Goal: Information Seeking & Learning: Learn about a topic

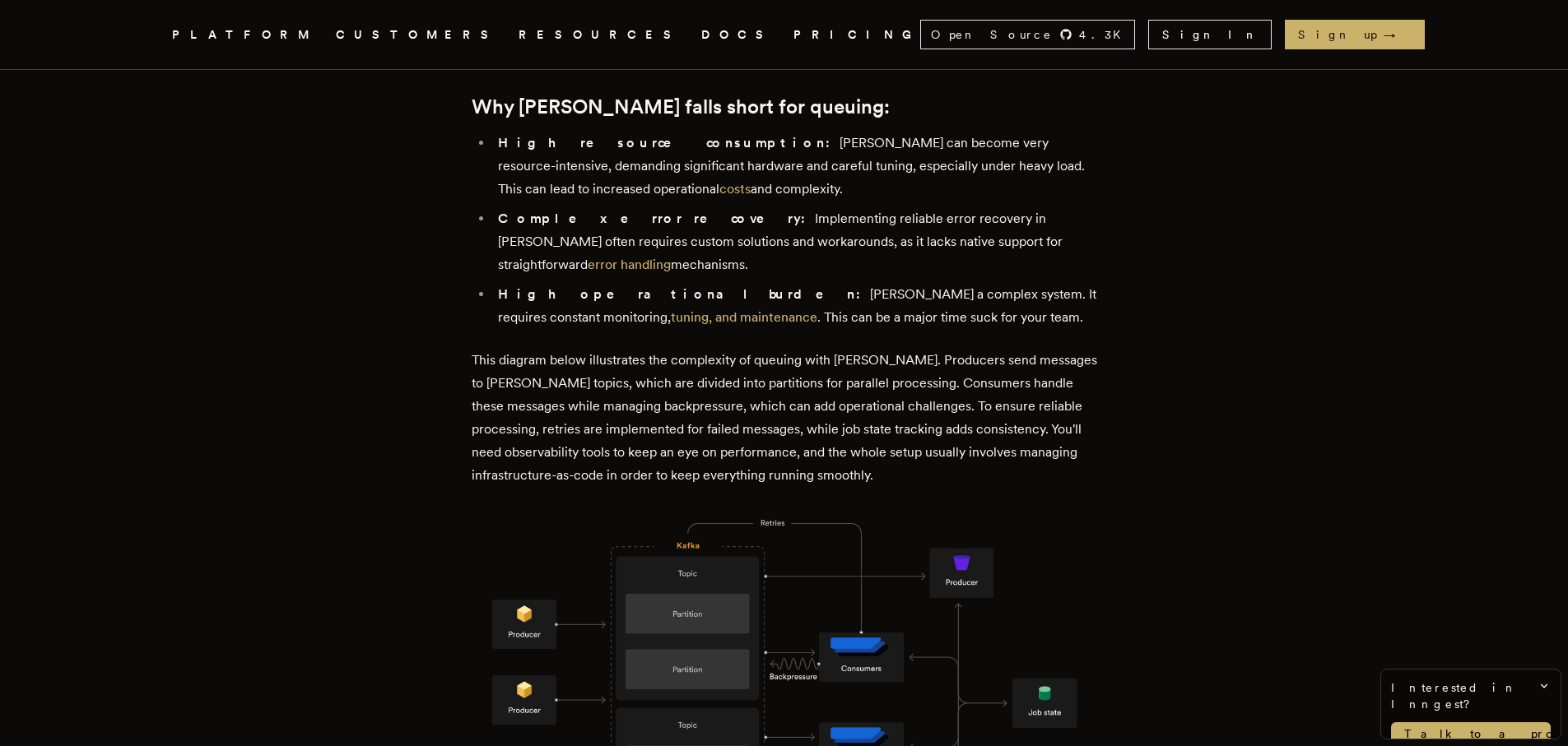
scroll to position [948, 0]
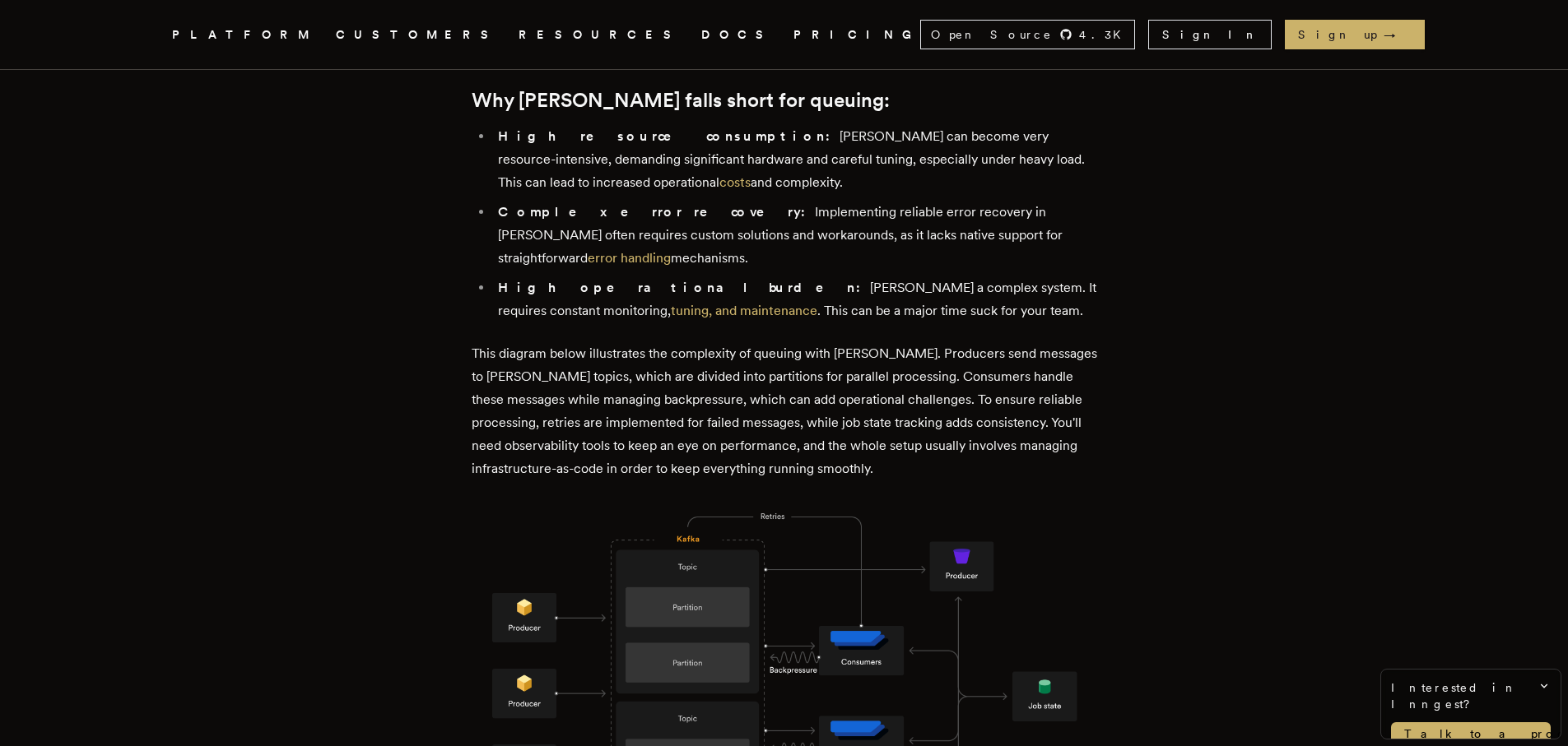
click at [152, 38] on icon ".cls-1 { fill: #FAFAF9; }" at bounding box center [152, 34] width 0 height 19
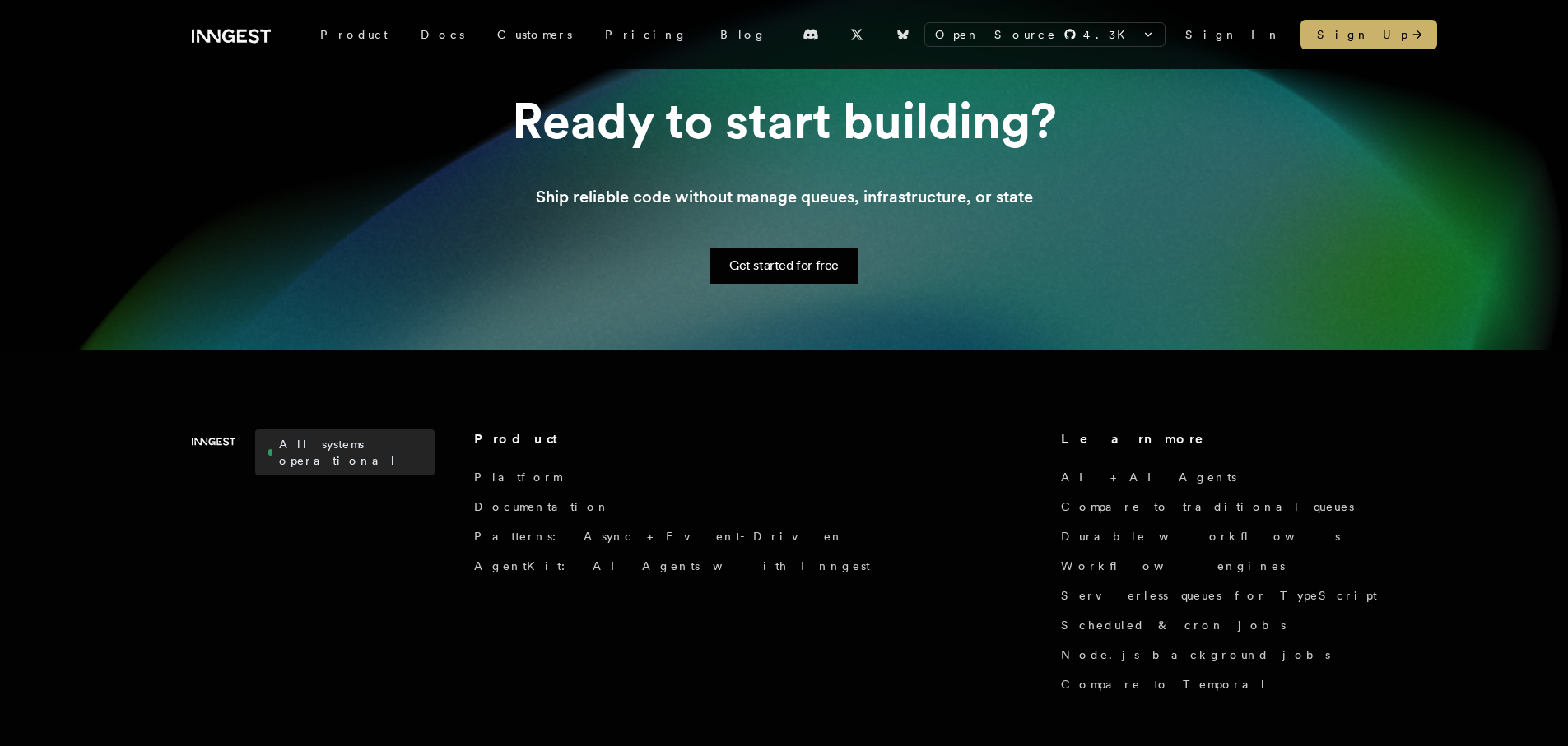
scroll to position [1961, 0]
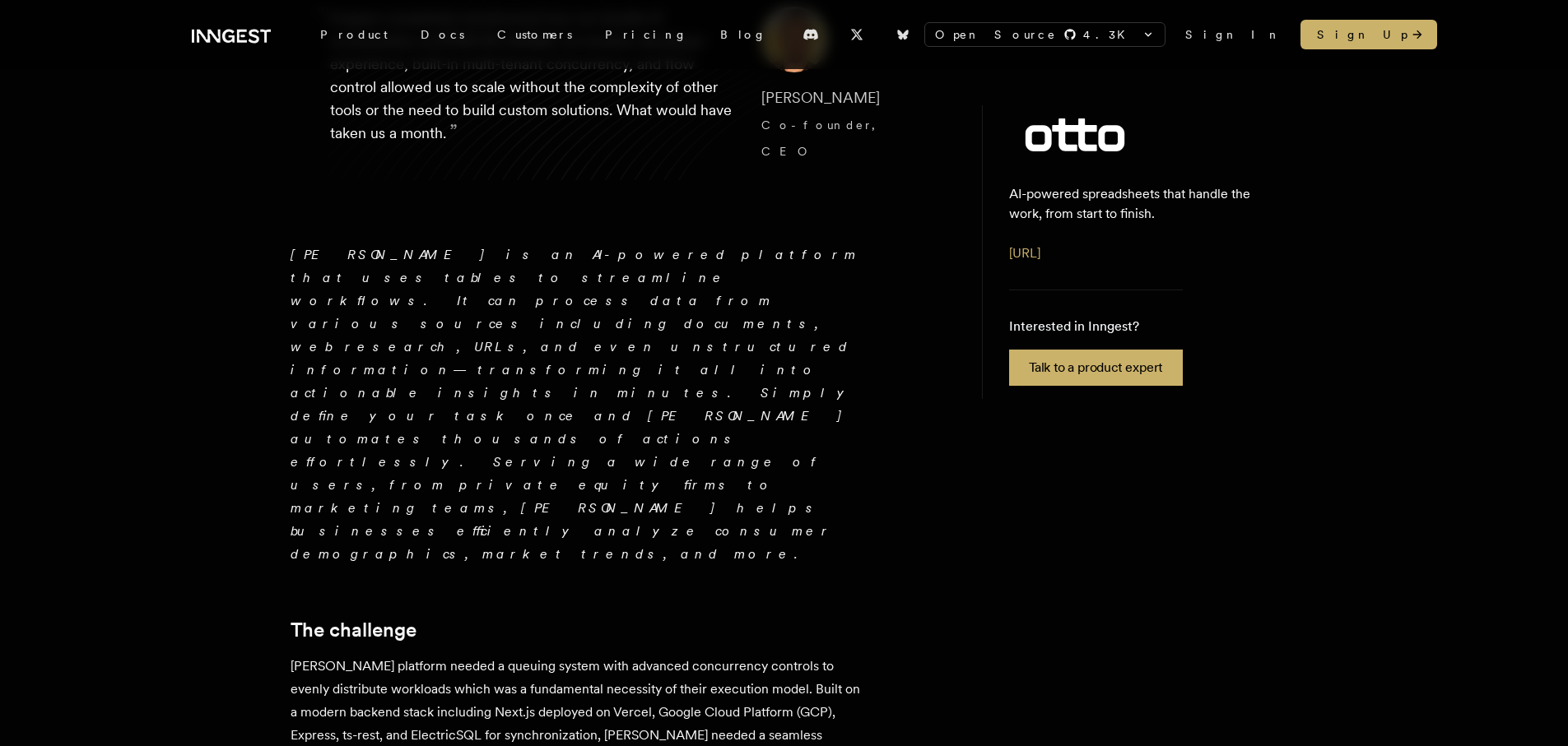
scroll to position [285, 0]
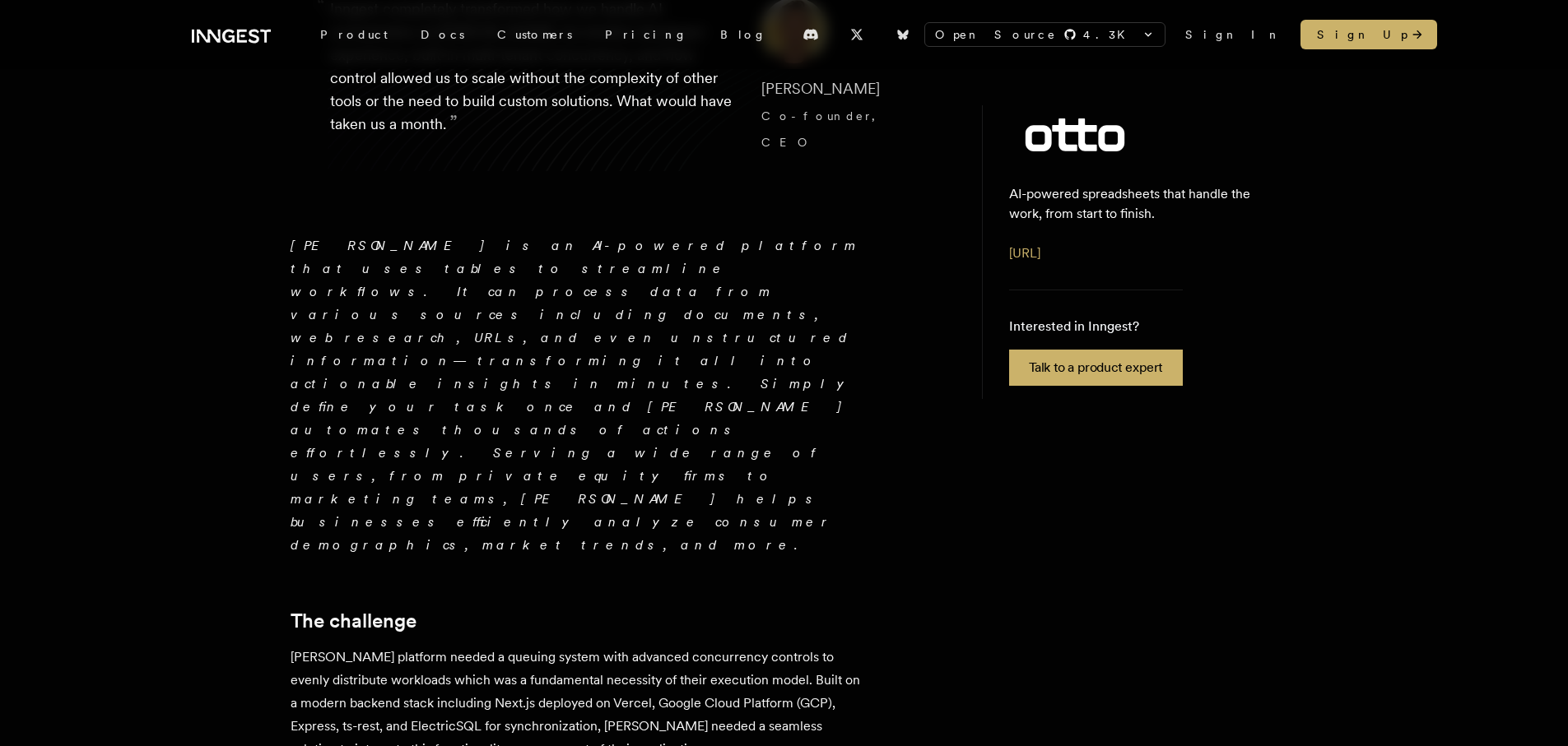
click at [423, 646] on p "[PERSON_NAME] platform needed a queuing system with advanced concurrency contro…" at bounding box center [579, 704] width 577 height 115
click at [423, 646] on p "Otto's AI platform needed a queuing system with advanced concurrency controls t…" at bounding box center [579, 704] width 577 height 115
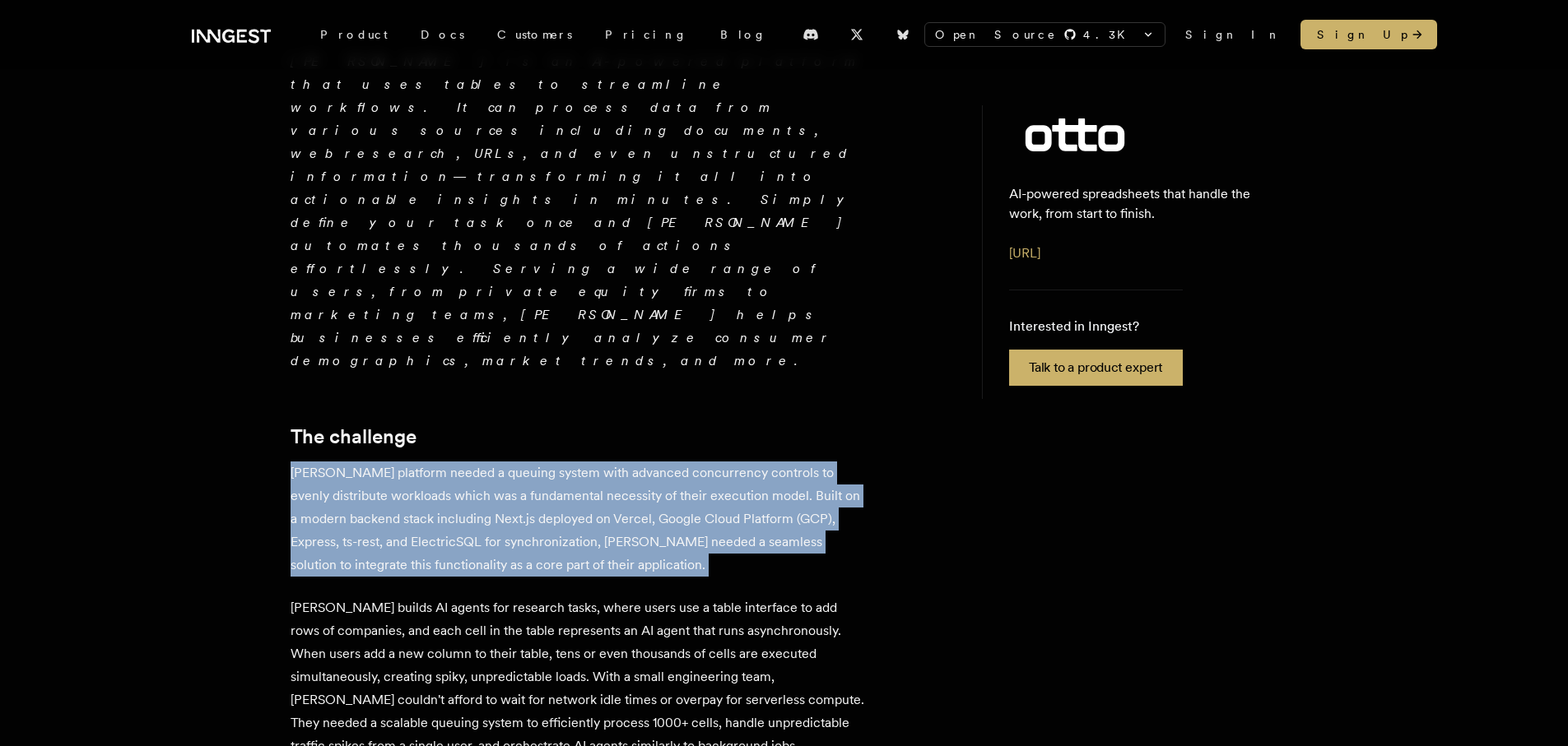
scroll to position [472, 0]
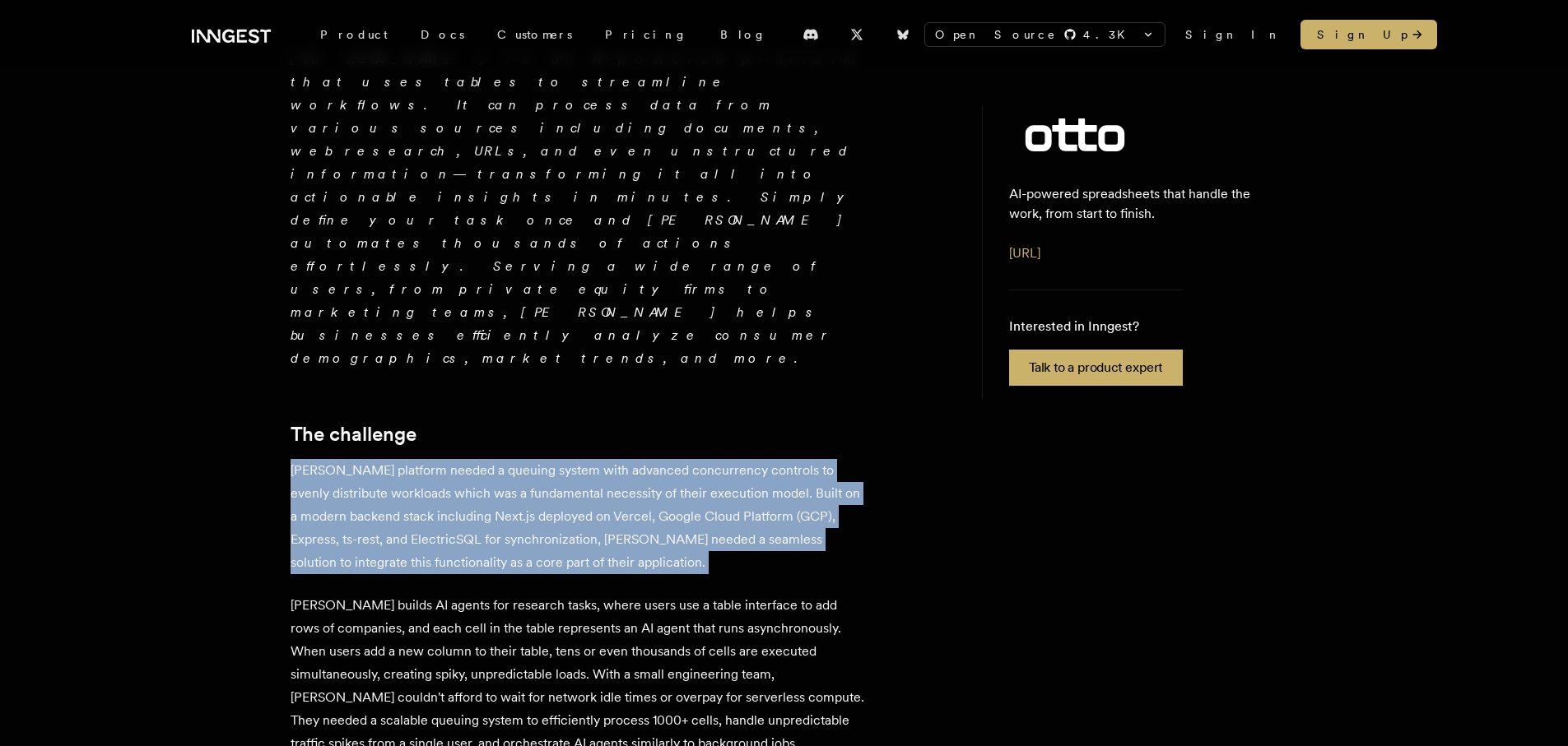
click at [423, 594] on p "Otto builds AI agents for research tasks, where users use a table interface to …" at bounding box center [579, 674] width 577 height 161
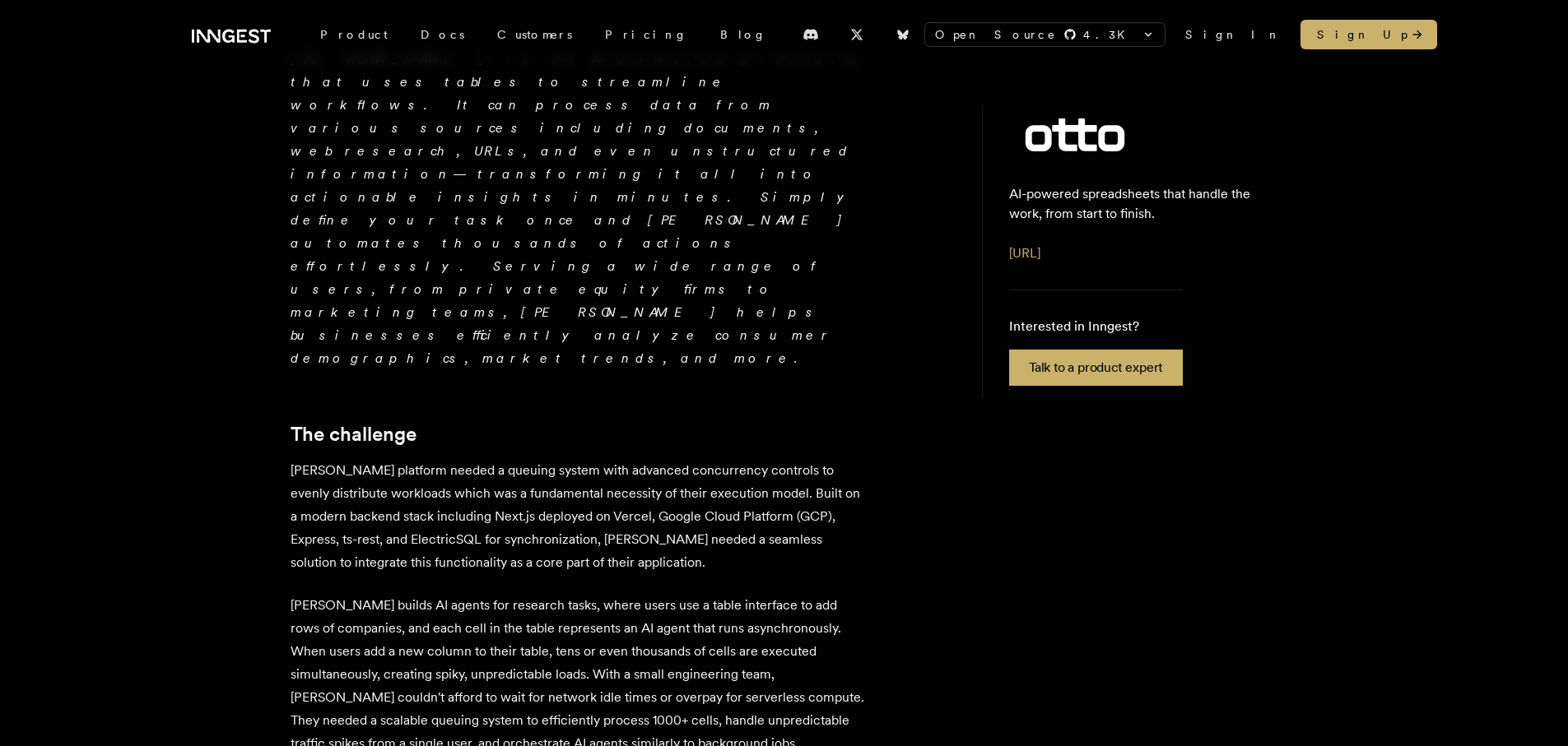
click at [423, 594] on p "Otto builds AI agents for research tasks, where users use a table interface to …" at bounding box center [579, 674] width 577 height 161
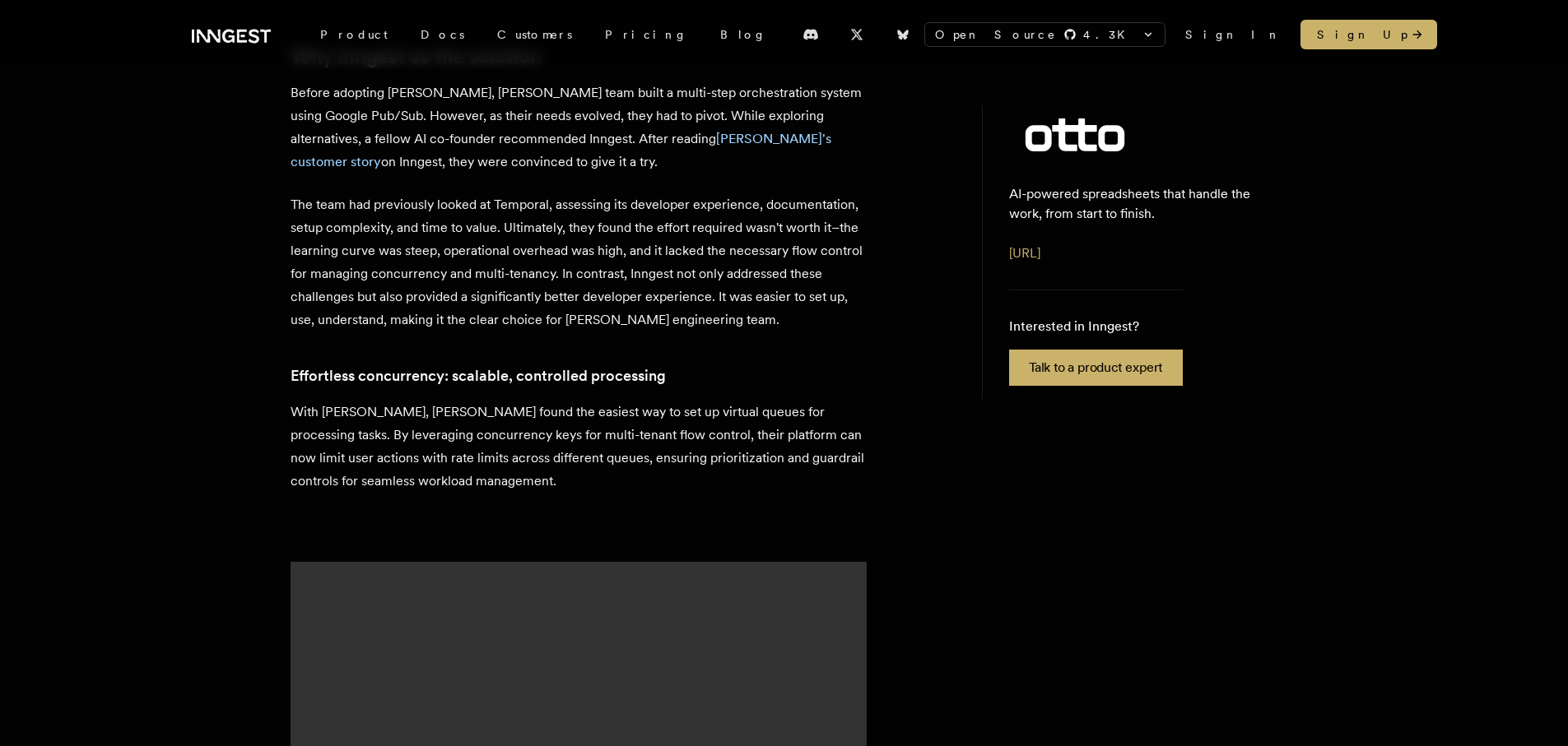
scroll to position [1395, 0]
click at [423, 560] on video at bounding box center [579, 704] width 577 height 288
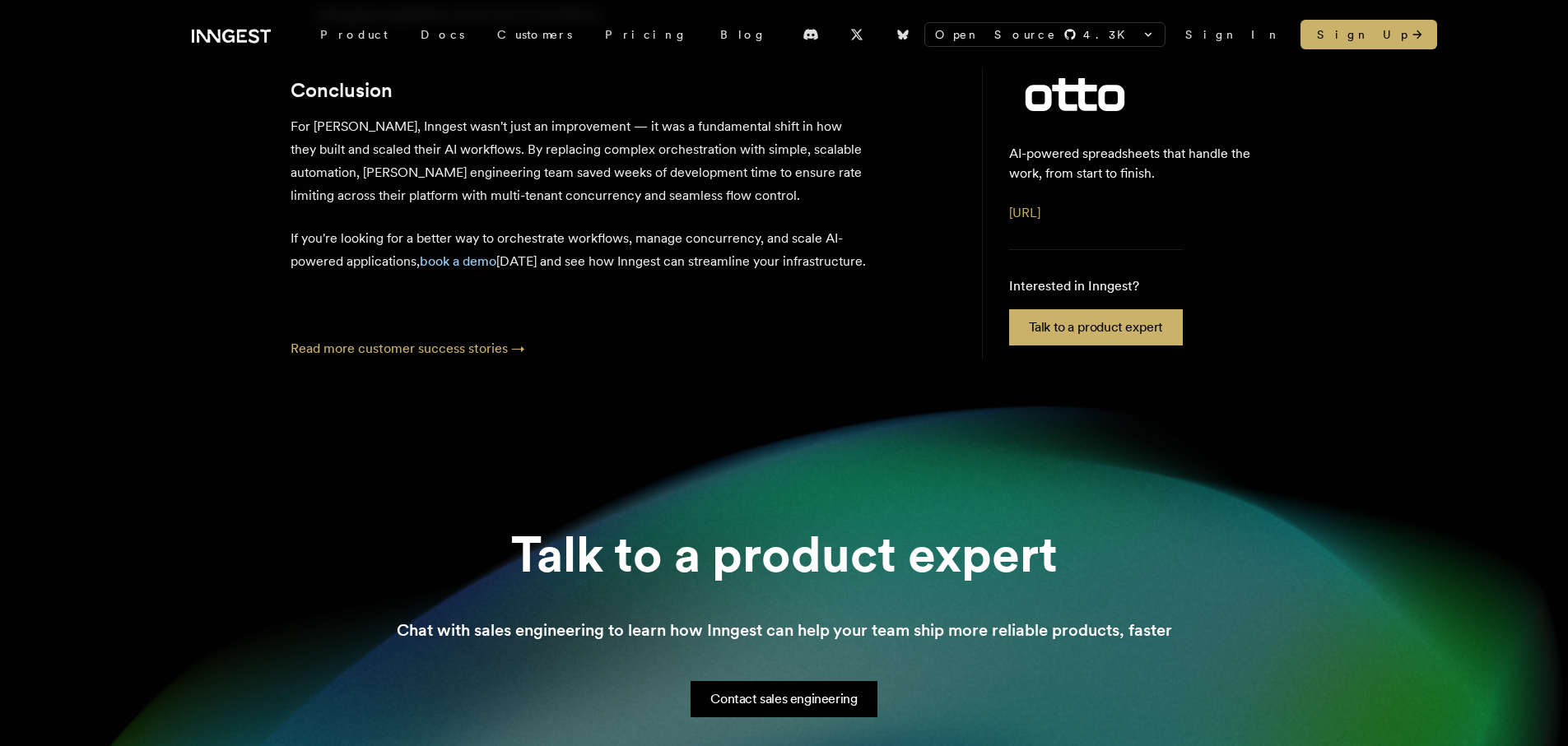
scroll to position [2883, 0]
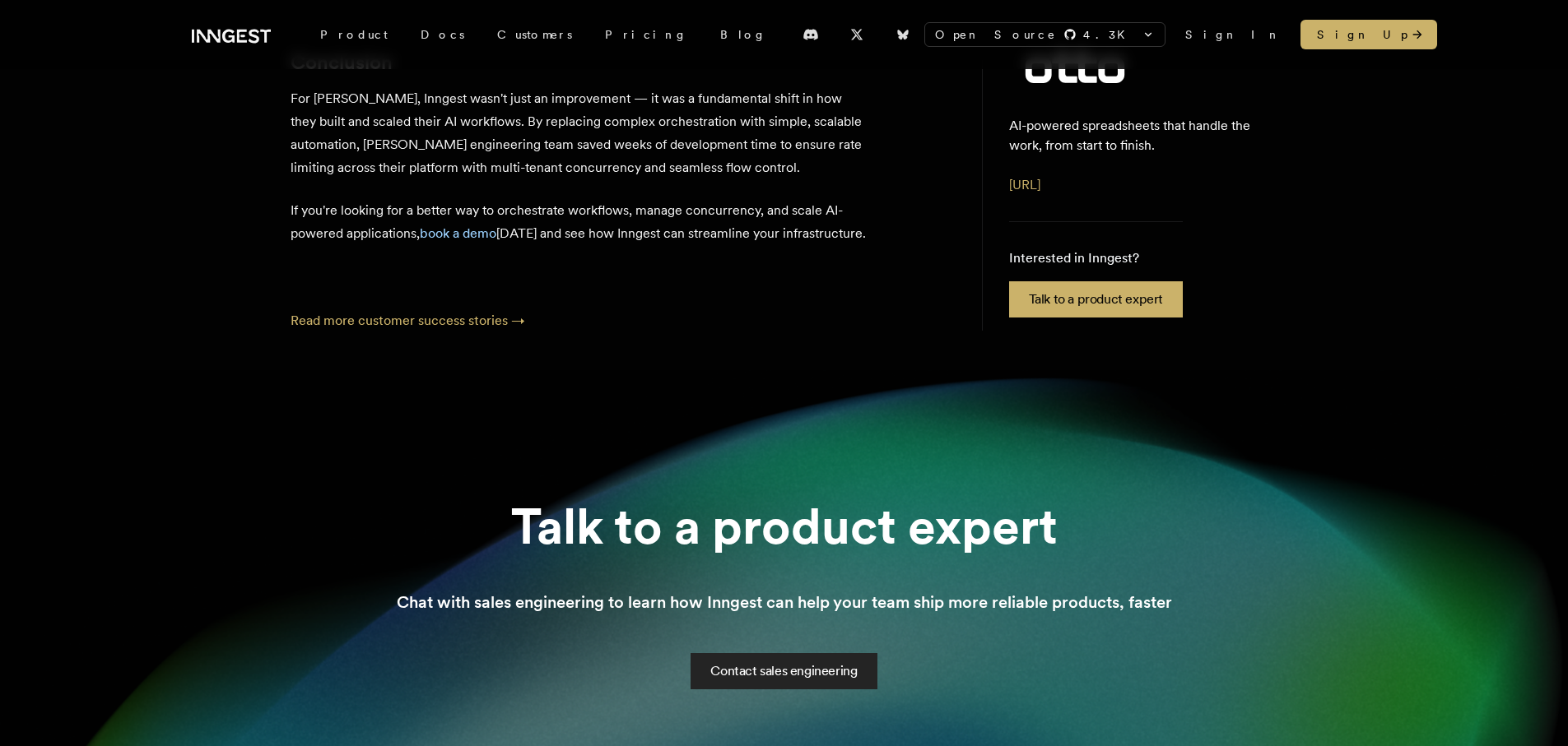
click at [807, 653] on link "Contact sales engineering" at bounding box center [784, 671] width 186 height 36
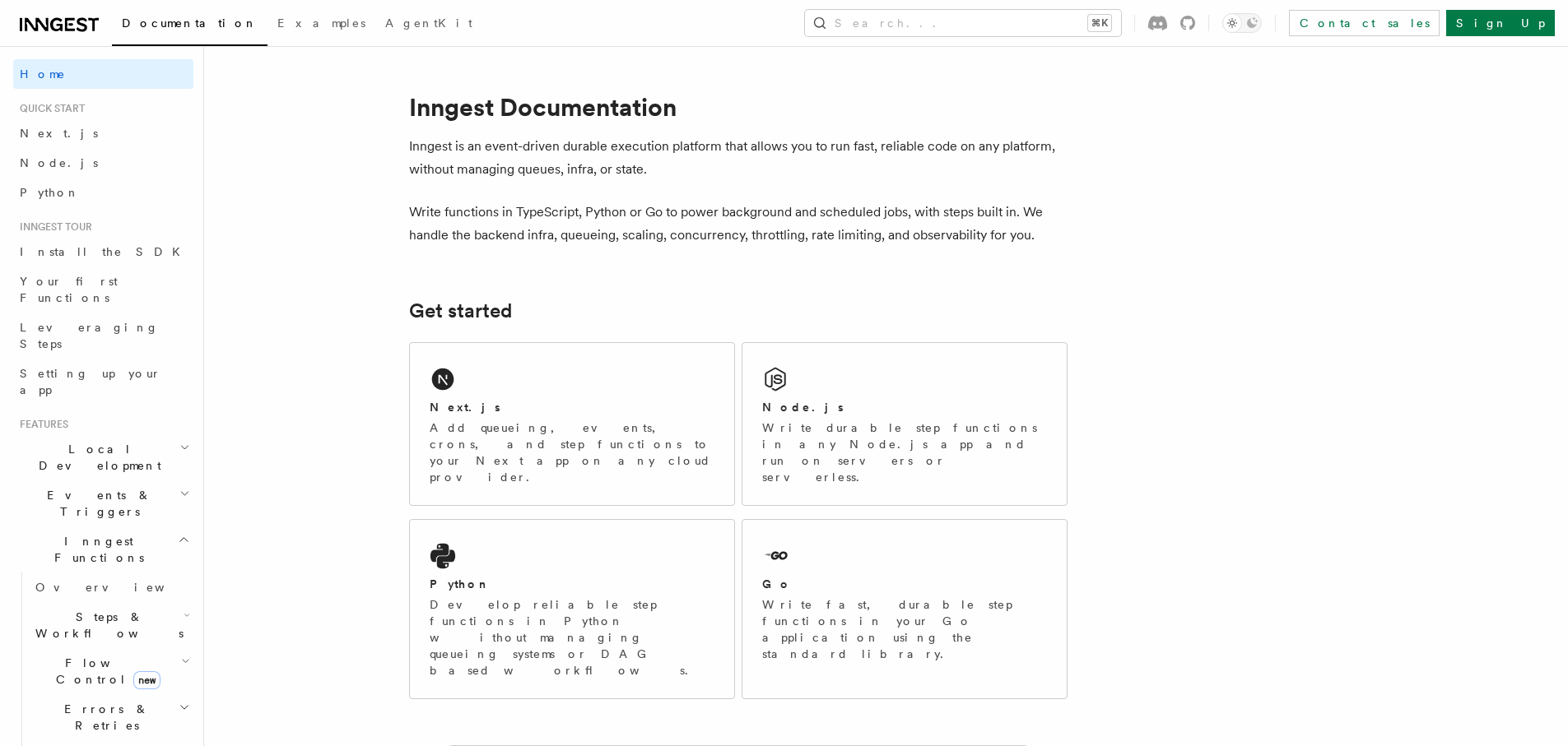
click at [117, 481] on h2 "Events & Triggers" at bounding box center [103, 504] width 180 height 46
click at [101, 590] on span "Sending events" at bounding box center [76, 605] width 82 height 30
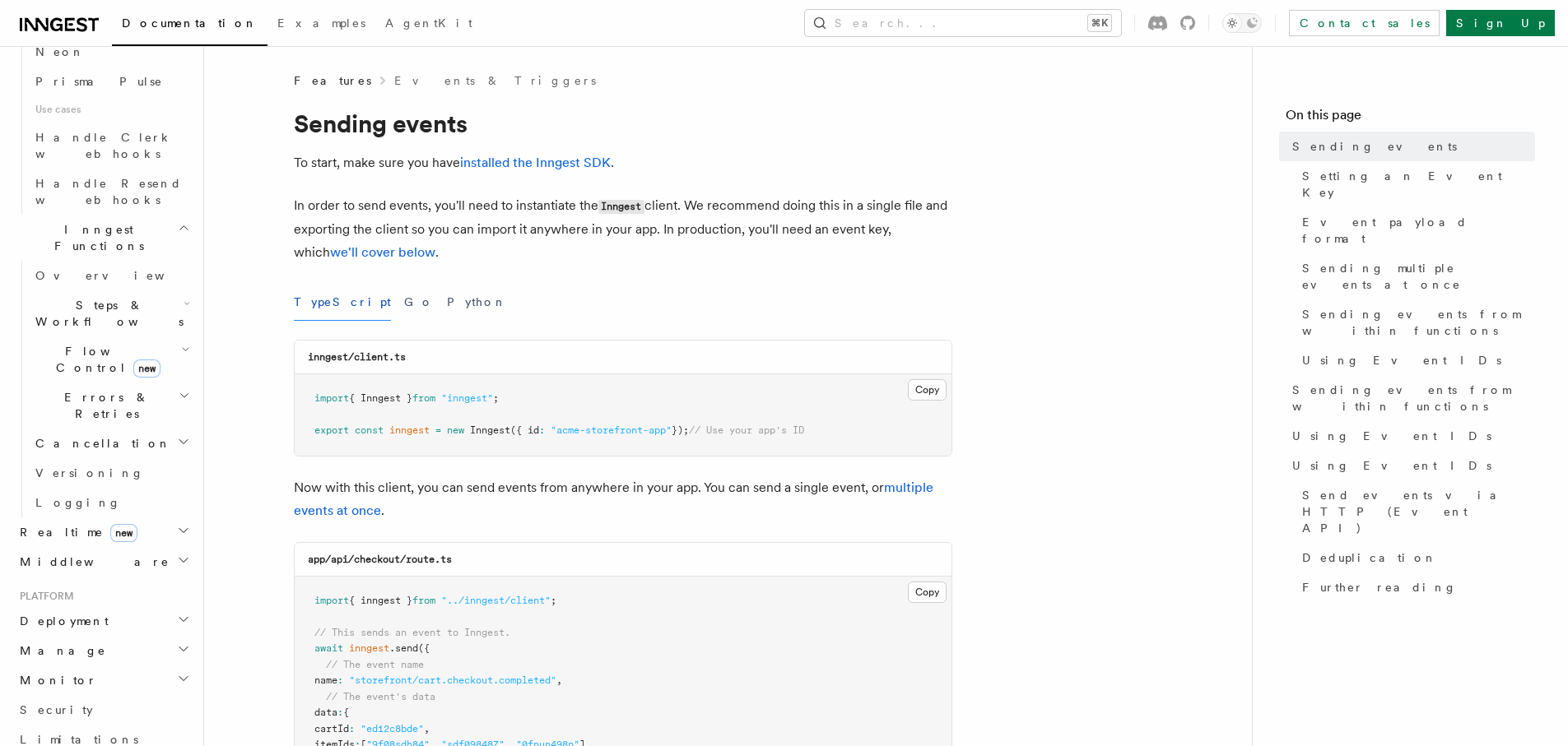
scroll to position [1212, 0]
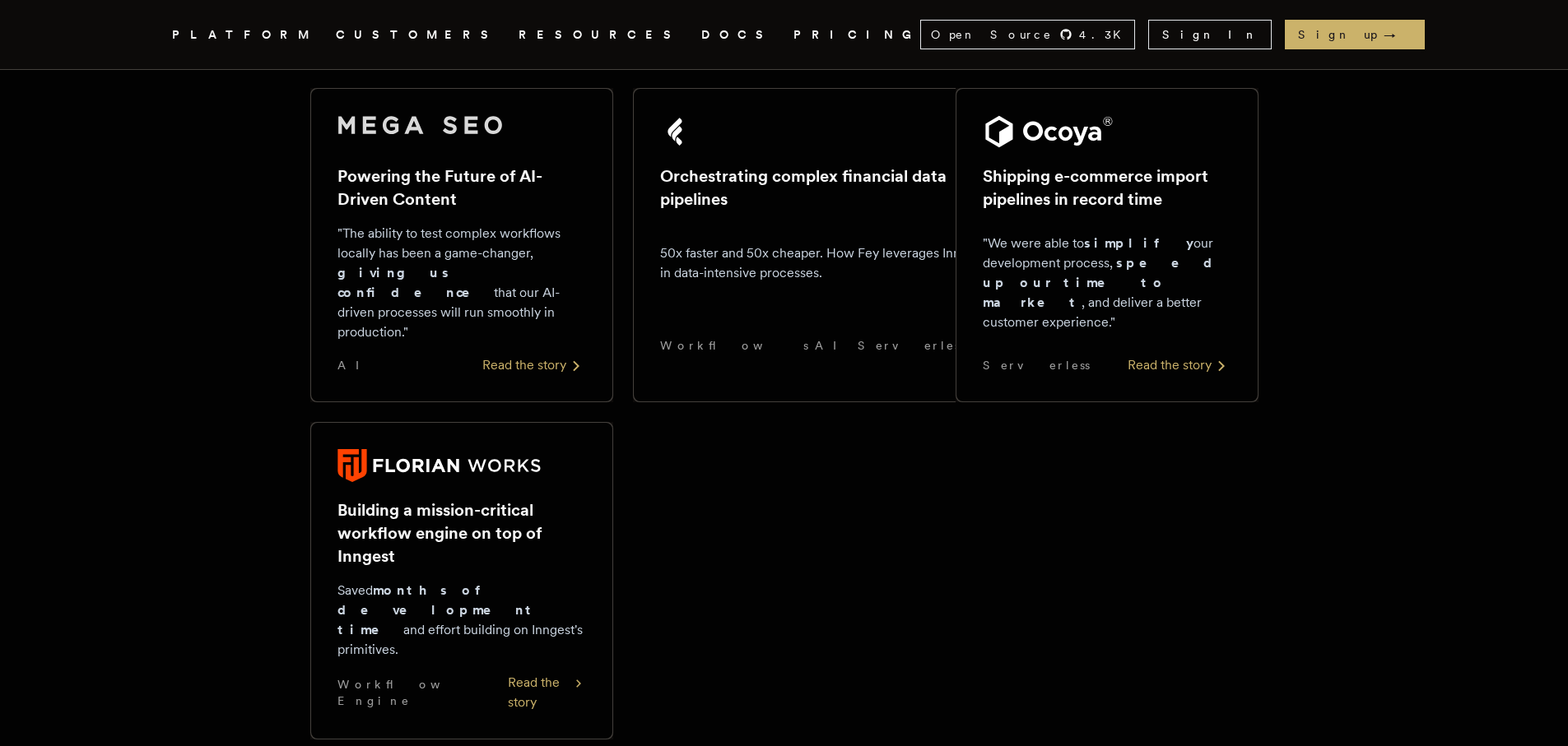
scroll to position [1269, 0]
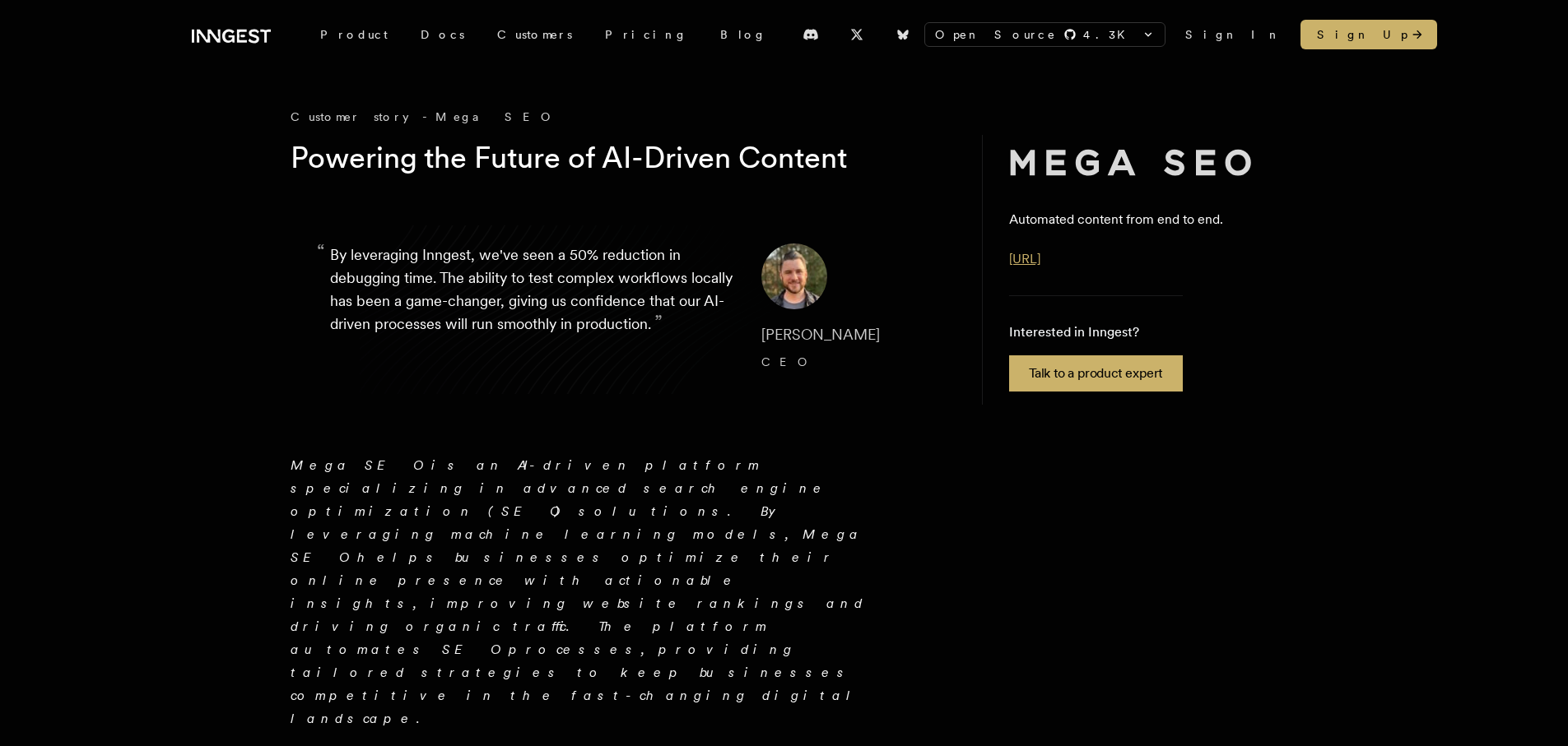
click at [1041, 262] on link "[URL]" at bounding box center [1024, 259] width 31 height 16
